Goal: Find specific page/section: Find specific page/section

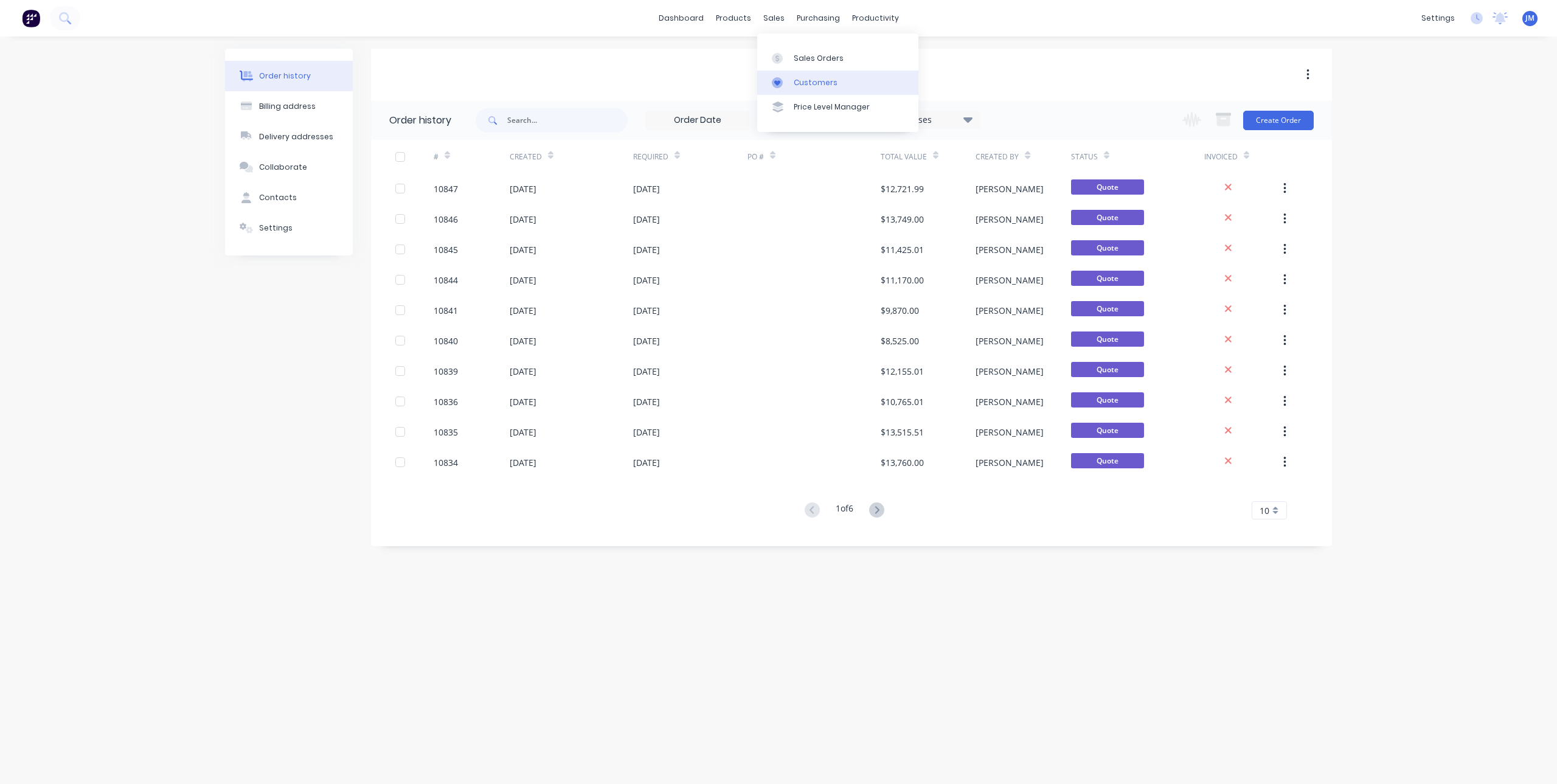
click at [811, 85] on div "Customers" at bounding box center [815, 82] width 43 height 11
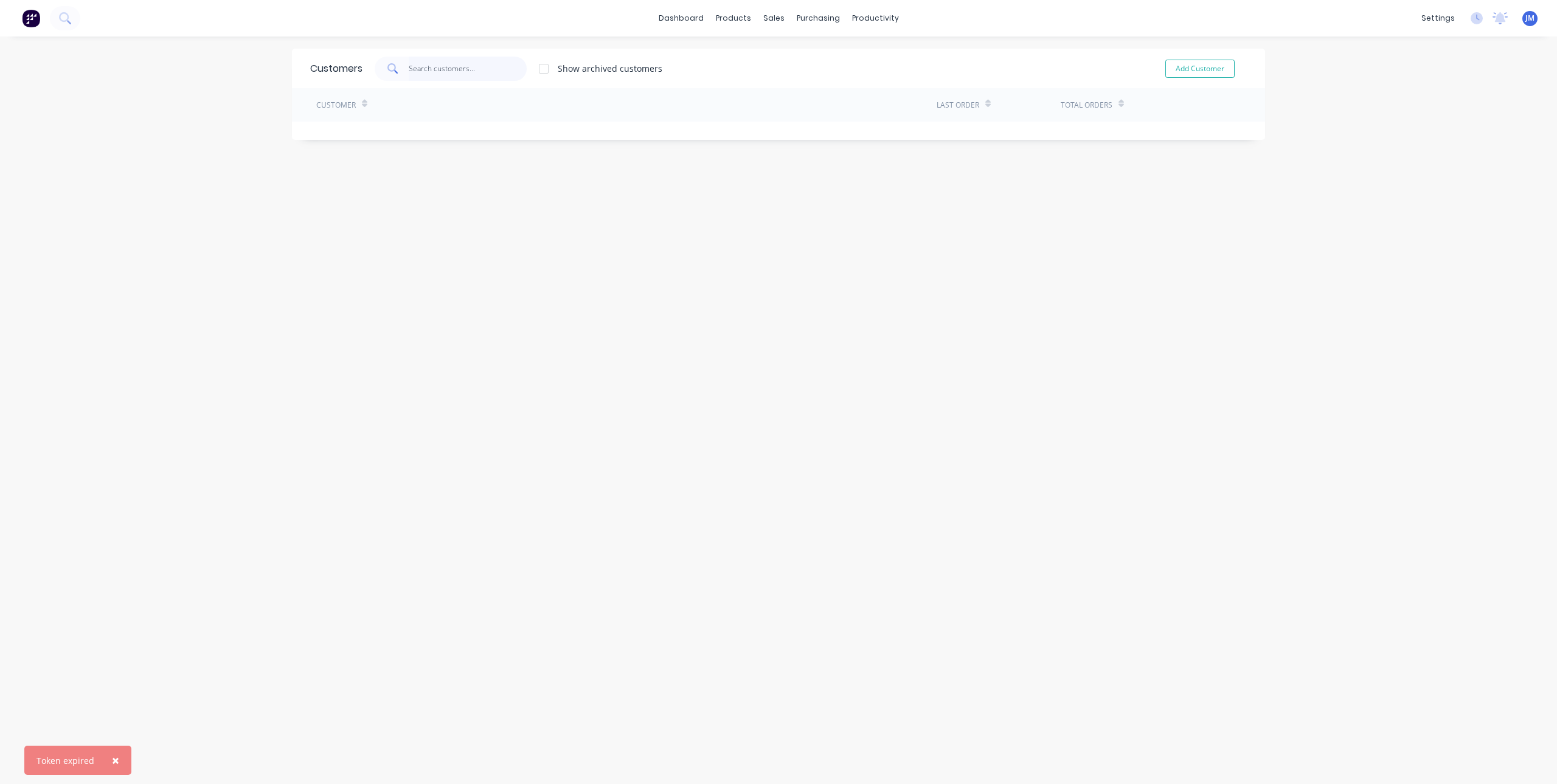
click at [425, 65] on input "text" at bounding box center [468, 68] width 119 height 24
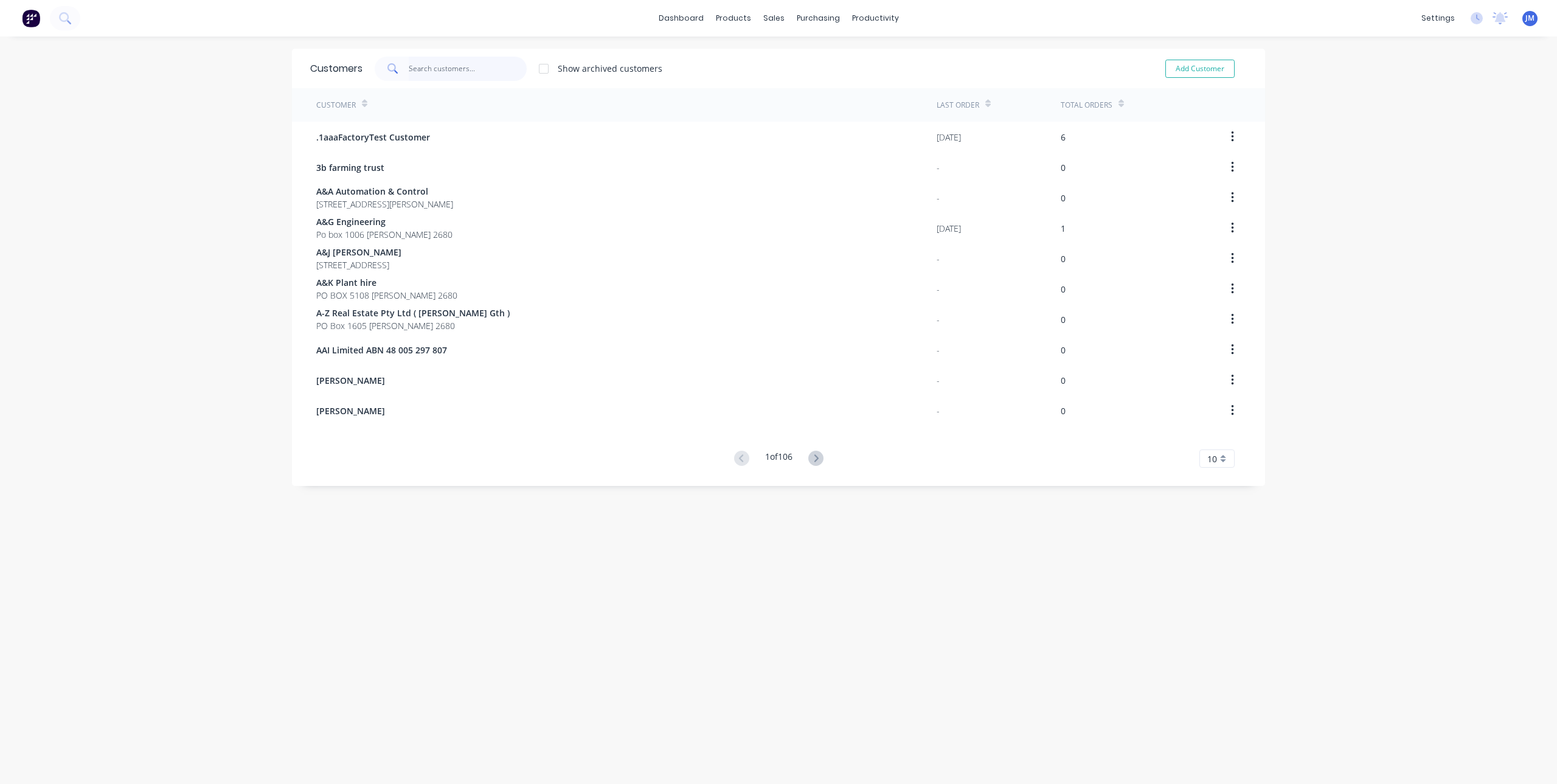
click at [438, 70] on input "text" at bounding box center [468, 68] width 119 height 24
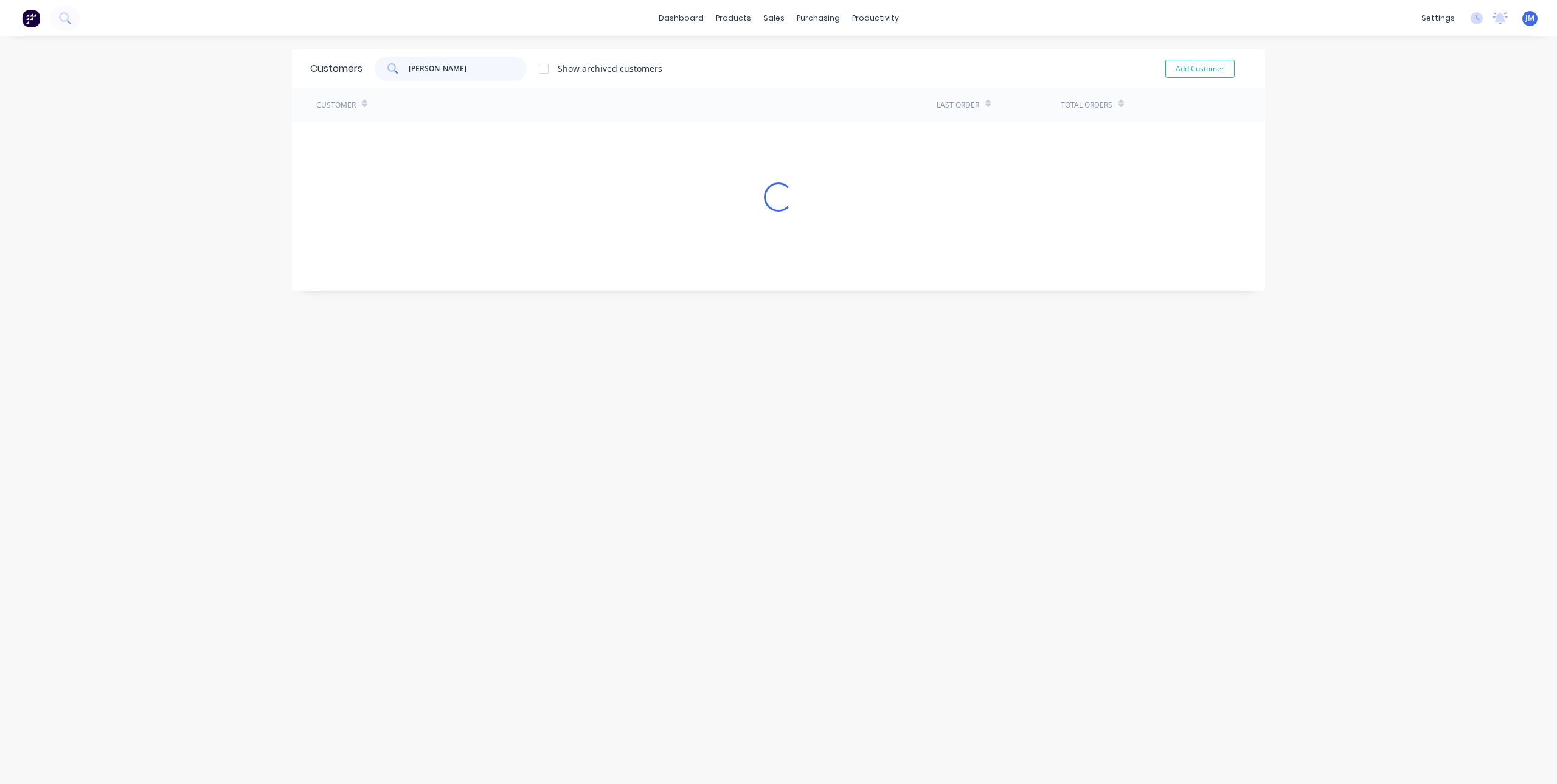
type input "leo fr"
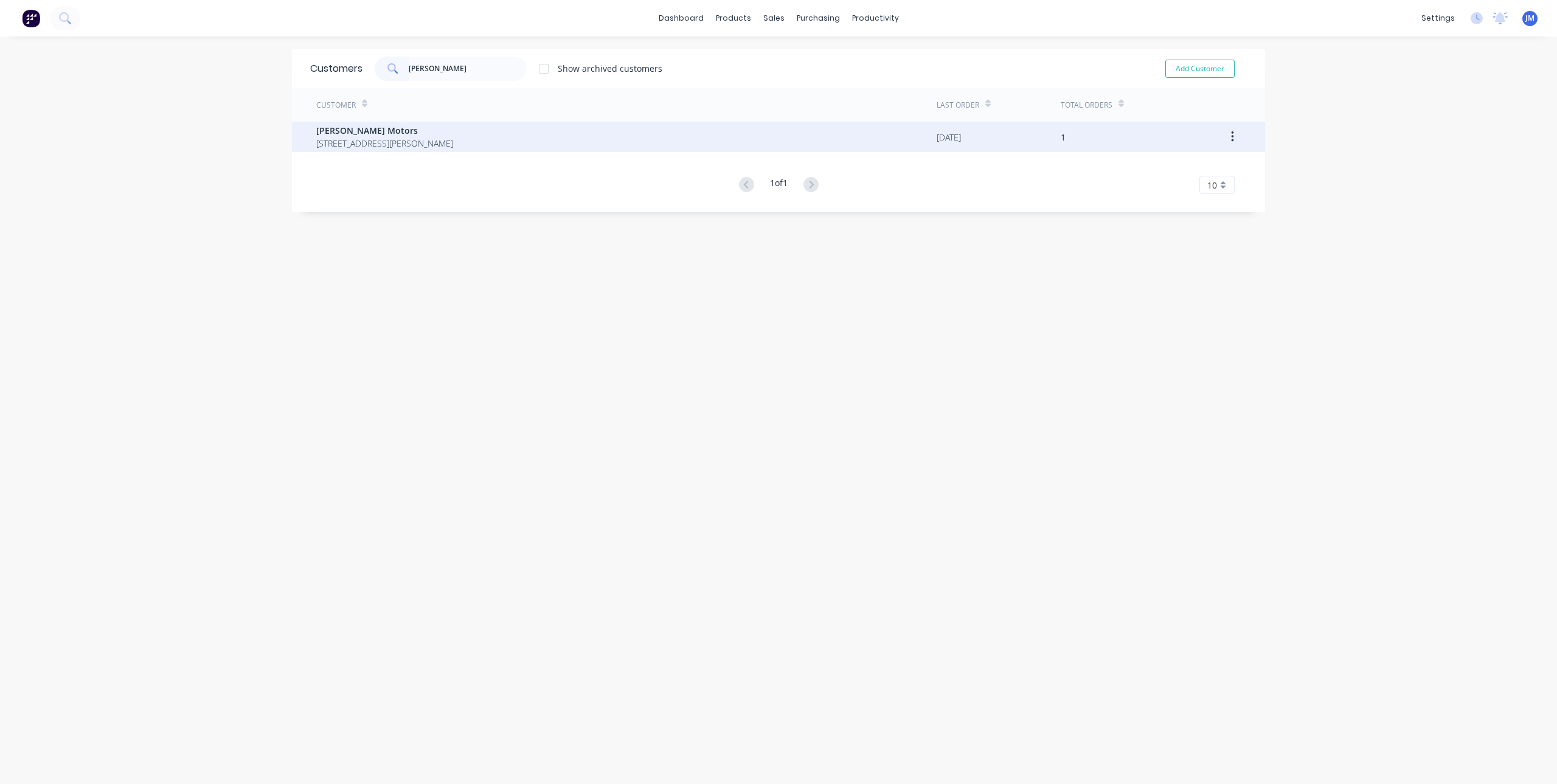
click at [363, 135] on span "Leo Franco Motors" at bounding box center [384, 130] width 137 height 12
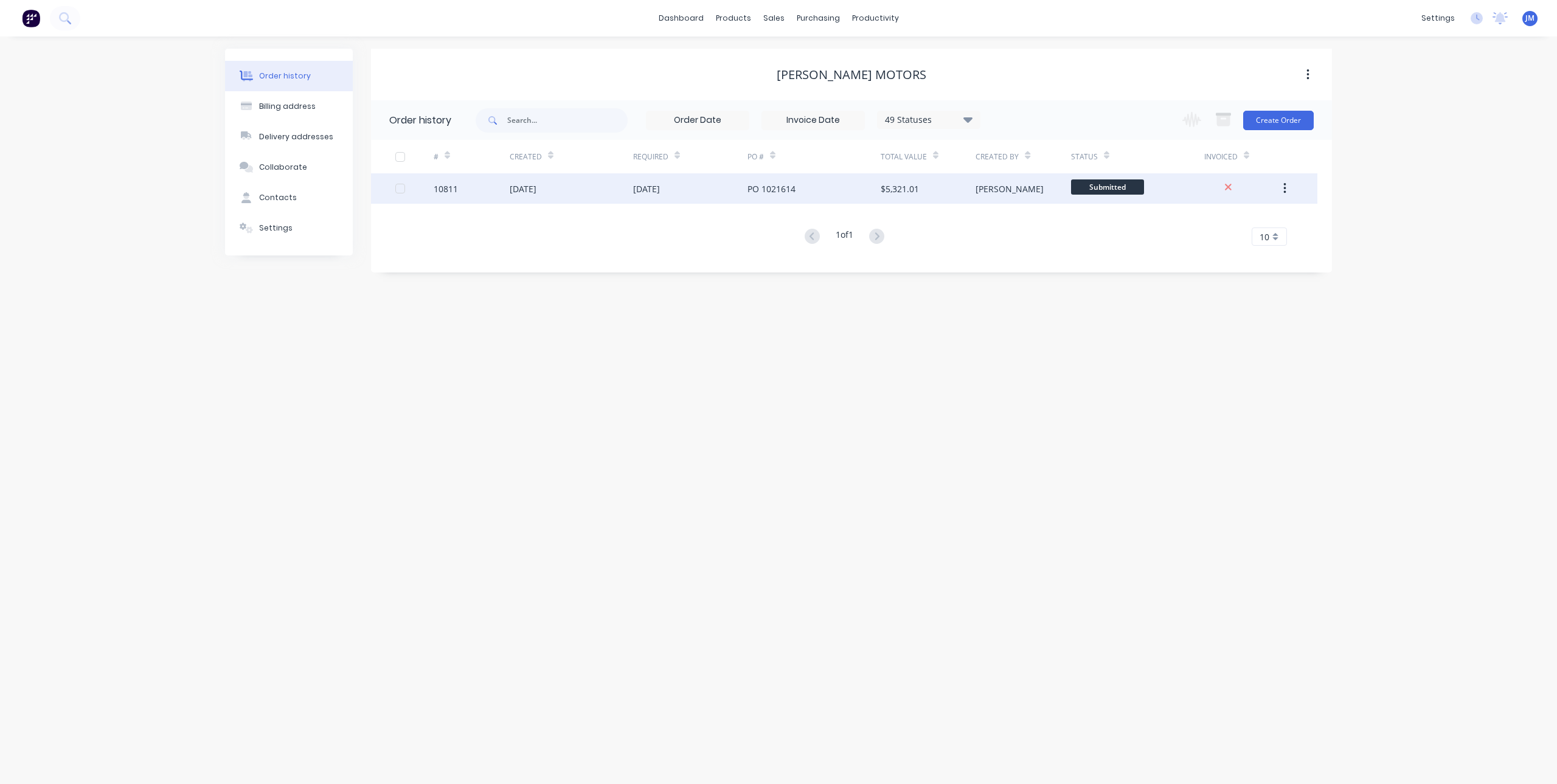
click at [565, 188] on div "04 Aug 2025" at bounding box center [572, 188] width 124 height 30
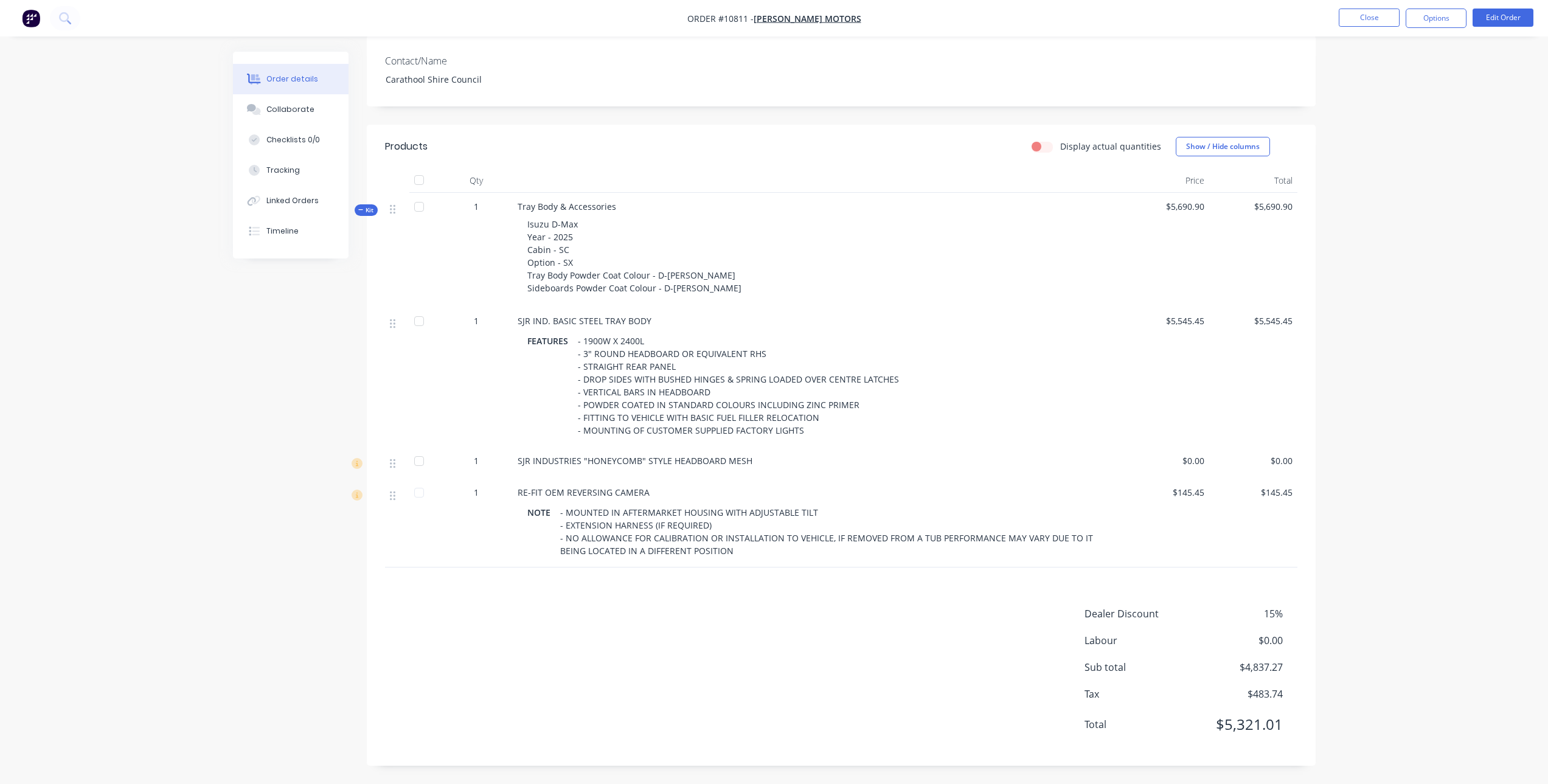
scroll to position [61, 0]
